Goal: Communication & Community: Answer question/provide support

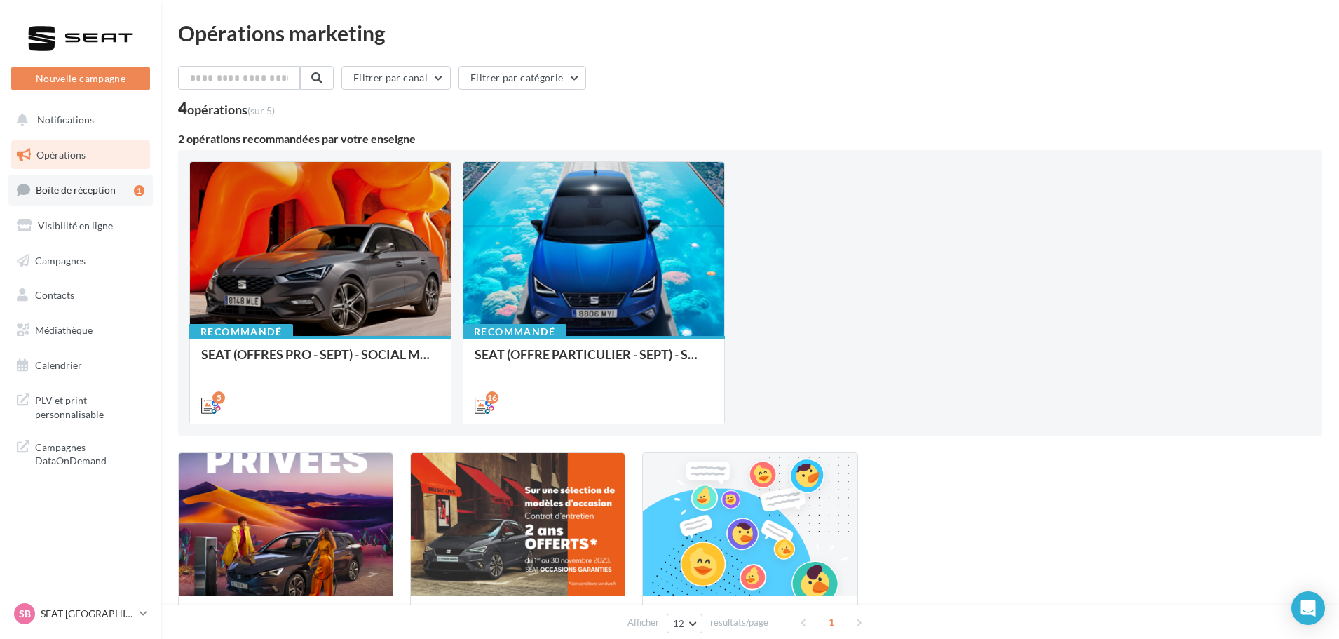
click at [104, 189] on span "Boîte de réception" at bounding box center [76, 190] width 80 height 12
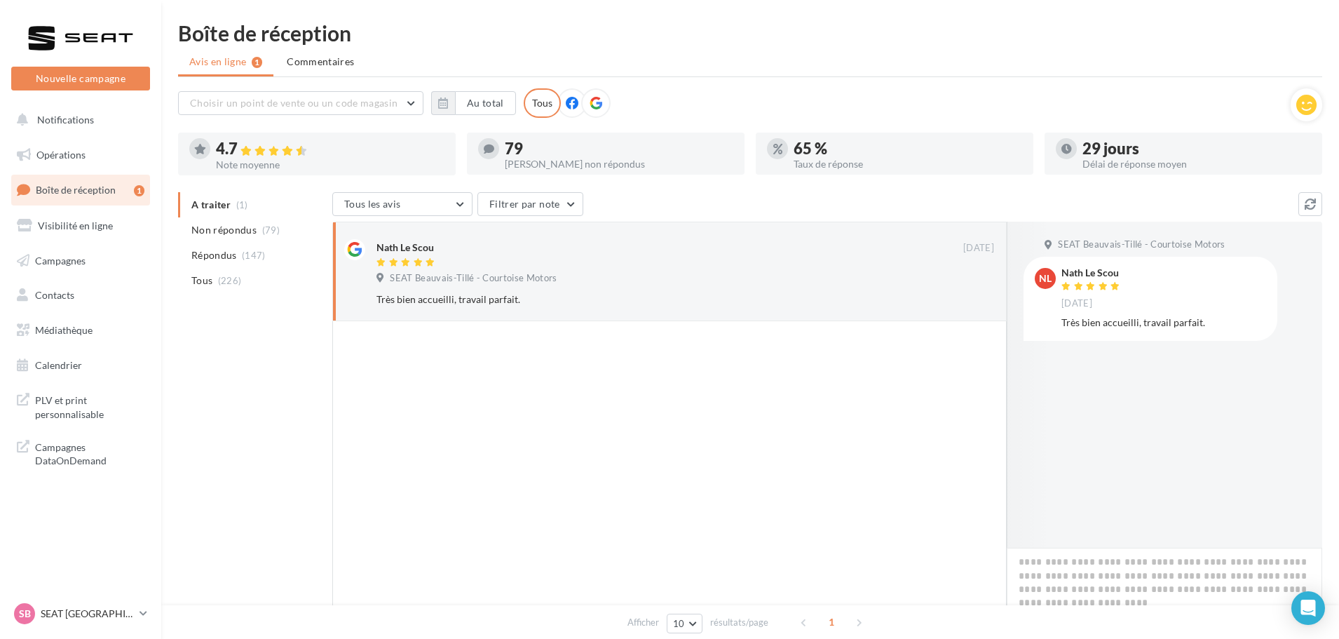
drag, startPoint x: 1217, startPoint y: 324, endPoint x: 1061, endPoint y: 273, distance: 163.6
click at [1061, 273] on div "Nath Le Scou [DATE] Très bien accueilli, travail parfait." at bounding box center [1163, 298] width 205 height 61
copy div "Nath Le Scou [DATE] Très bien accueilli, travail parfait."
click at [1234, 436] on div "SEAT Beauvais-Tillé - Courtoise Motors NL Nath Le Scou [DATE] Très bien accueil…" at bounding box center [1164, 385] width 315 height 326
click at [1047, 571] on textarea at bounding box center [1164, 590] width 315 height 87
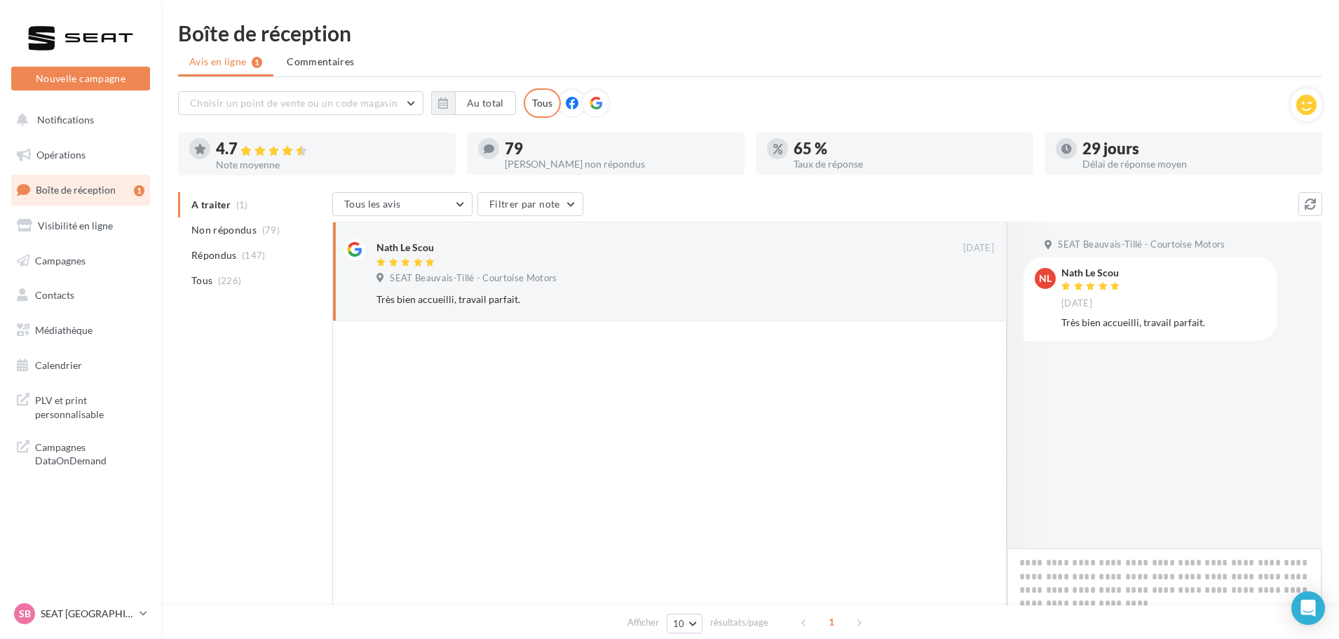
paste textarea "**********"
type textarea "**********"
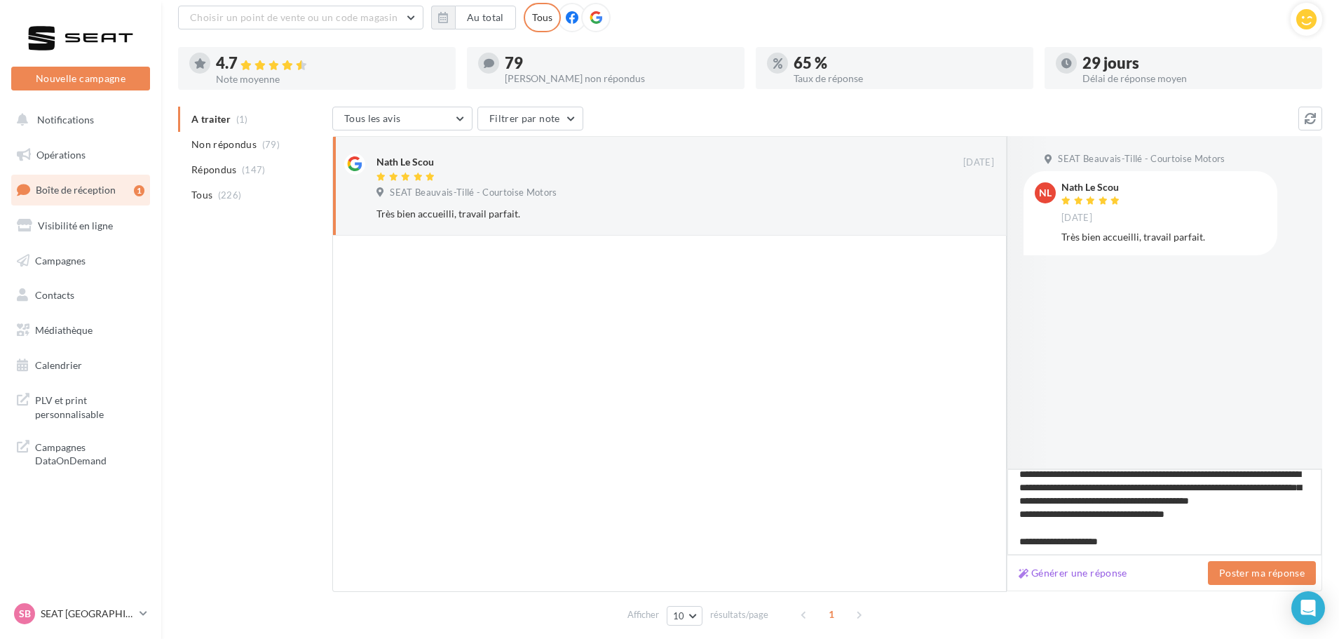
scroll to position [86, 0]
type textarea "**********"
click at [1262, 564] on button "Poster ma réponse" at bounding box center [1262, 572] width 108 height 24
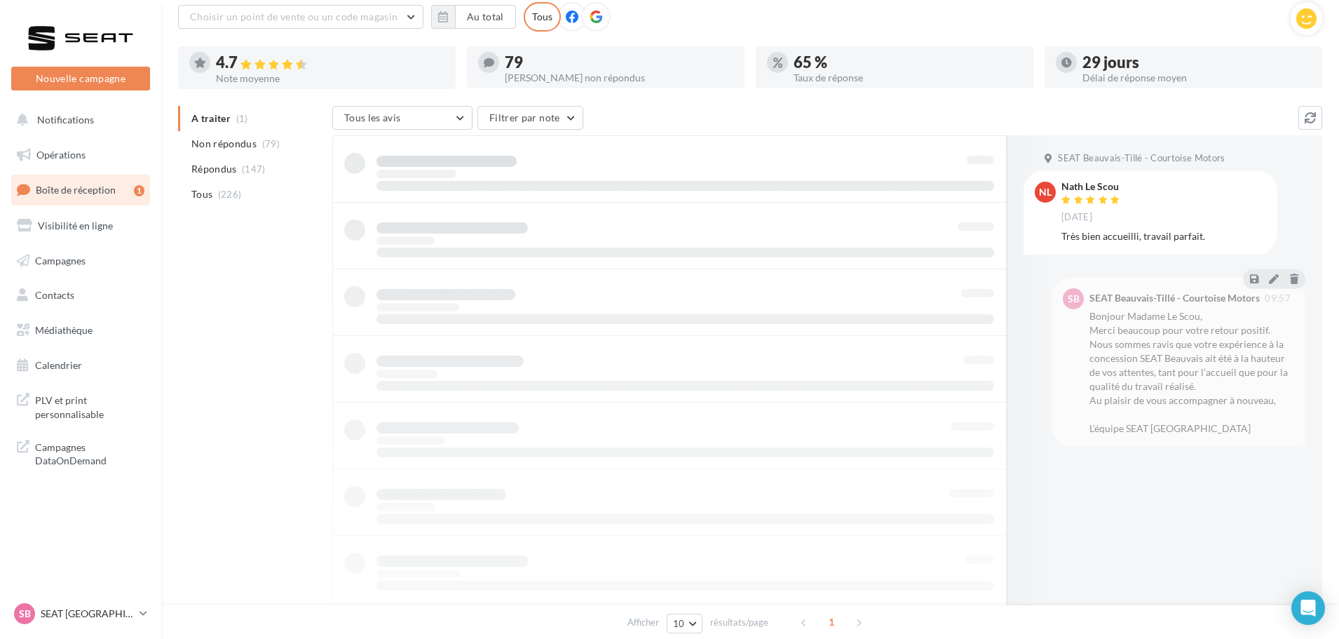
scroll to position [22, 0]
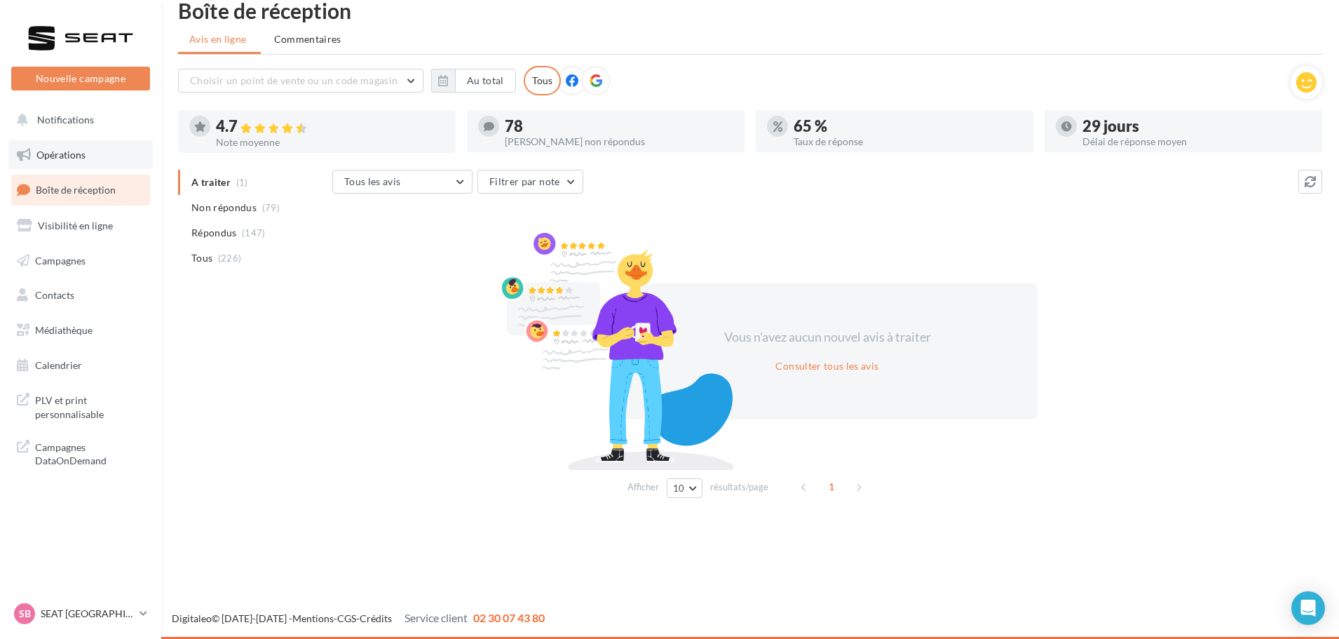
click at [83, 144] on link "Opérations" at bounding box center [80, 154] width 144 height 29
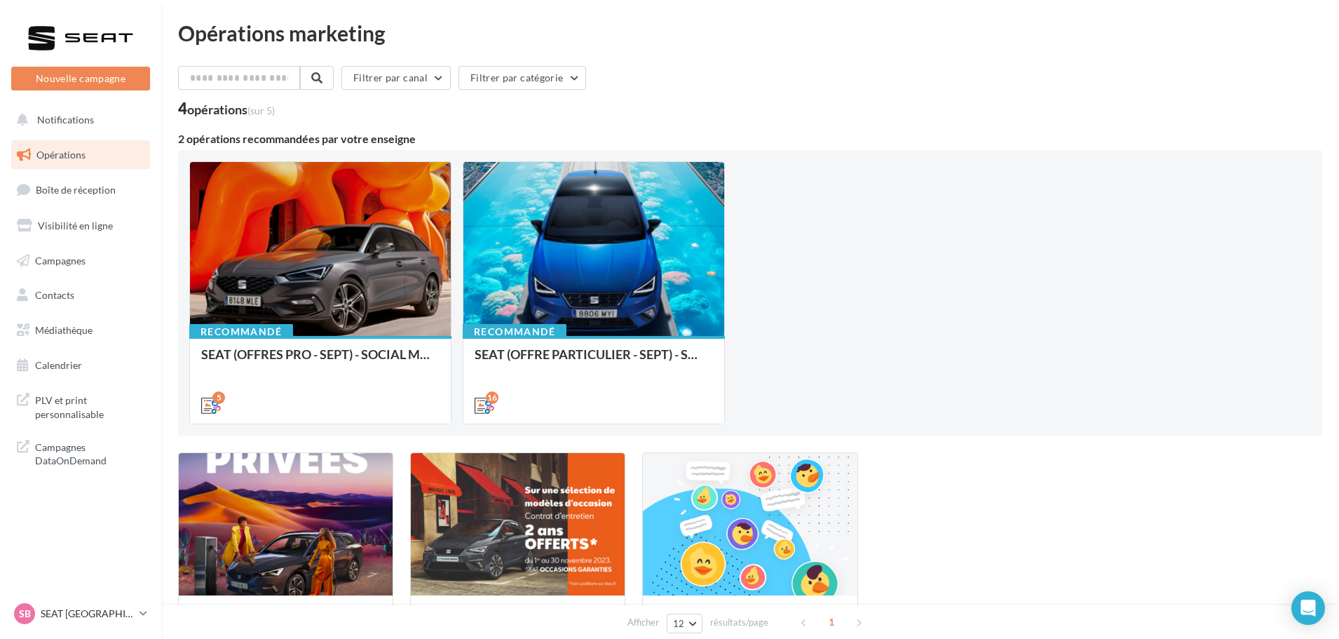
click at [104, 599] on nav "Nouvelle campagne Nouvelle campagne Notifications Opérations Boîte de réception…" at bounding box center [80, 319] width 161 height 639
click at [113, 617] on p "SEAT [GEOGRAPHIC_DATA]" at bounding box center [87, 613] width 93 height 14
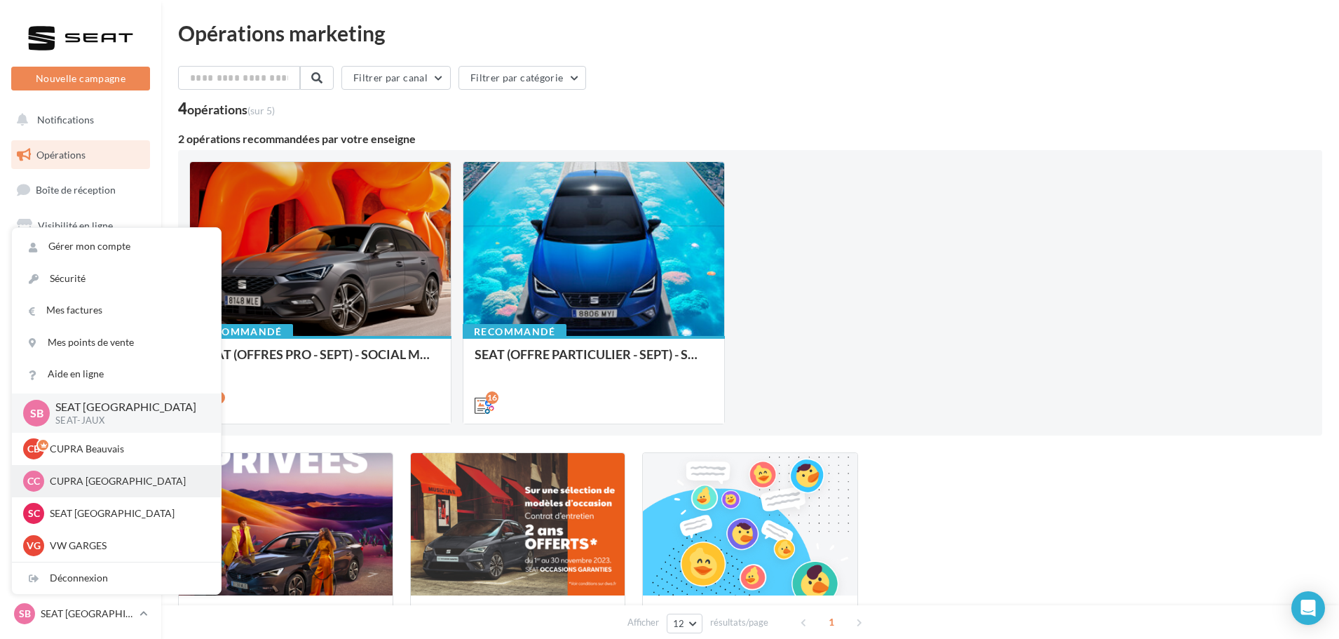
click at [98, 481] on p "CUPRA [GEOGRAPHIC_DATA]" at bounding box center [127, 481] width 154 height 14
